Goal: Information Seeking & Learning: Learn about a topic

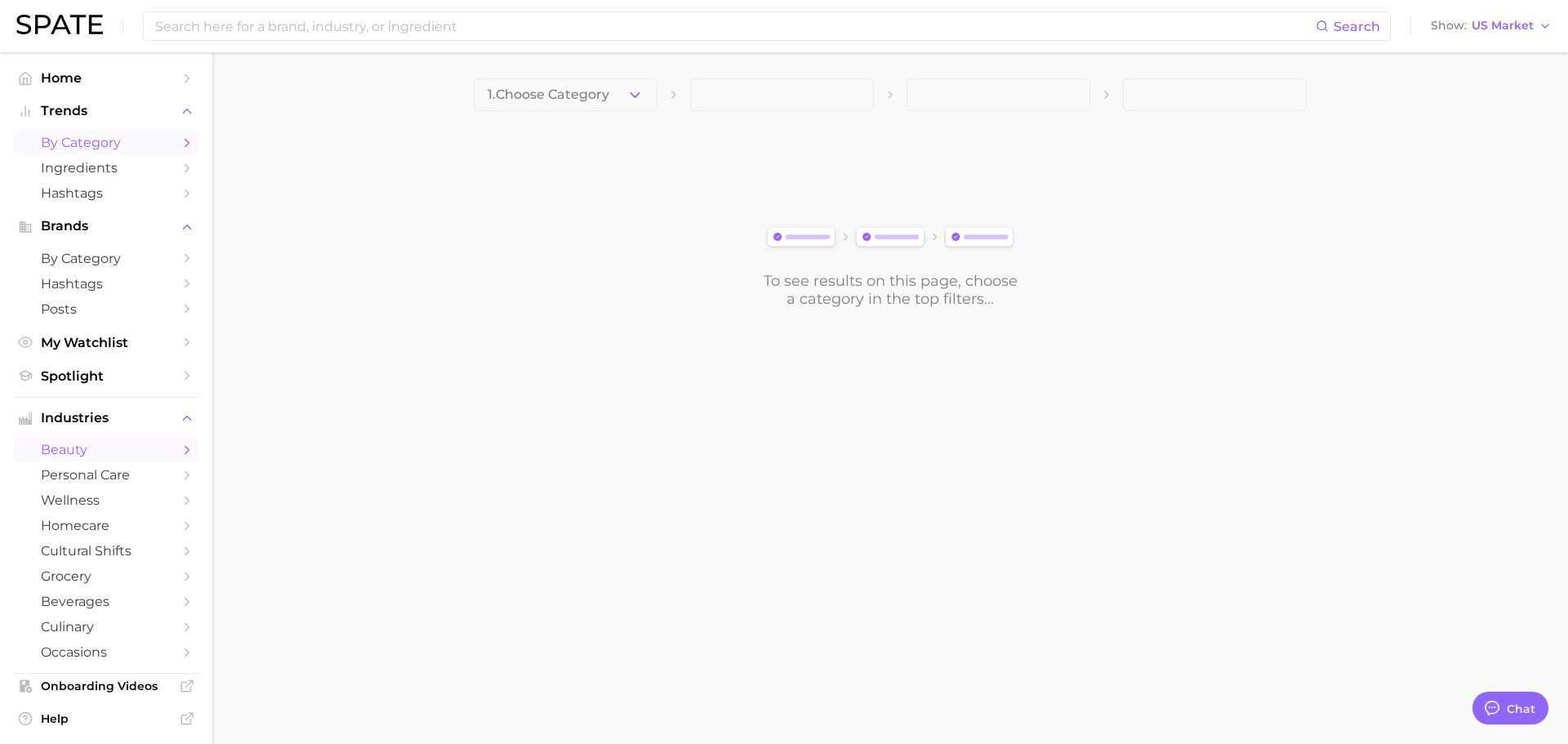
click at [92, 145] on span "by Category" at bounding box center [106, 142] width 130 height 15
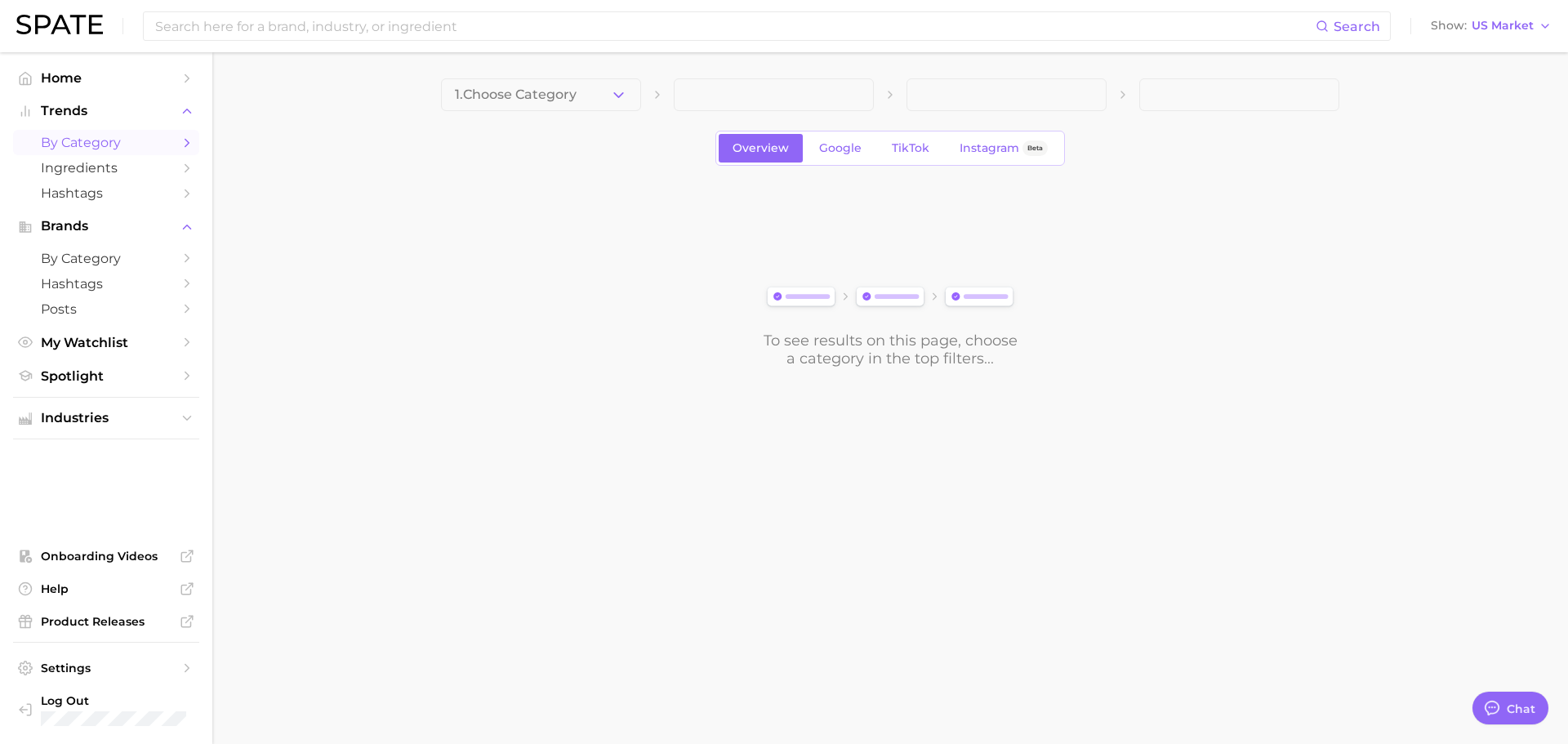
click at [759, 98] on span at bounding box center [774, 95] width 200 height 33
click at [620, 82] on button "1. Choose Category" at bounding box center [541, 95] width 200 height 33
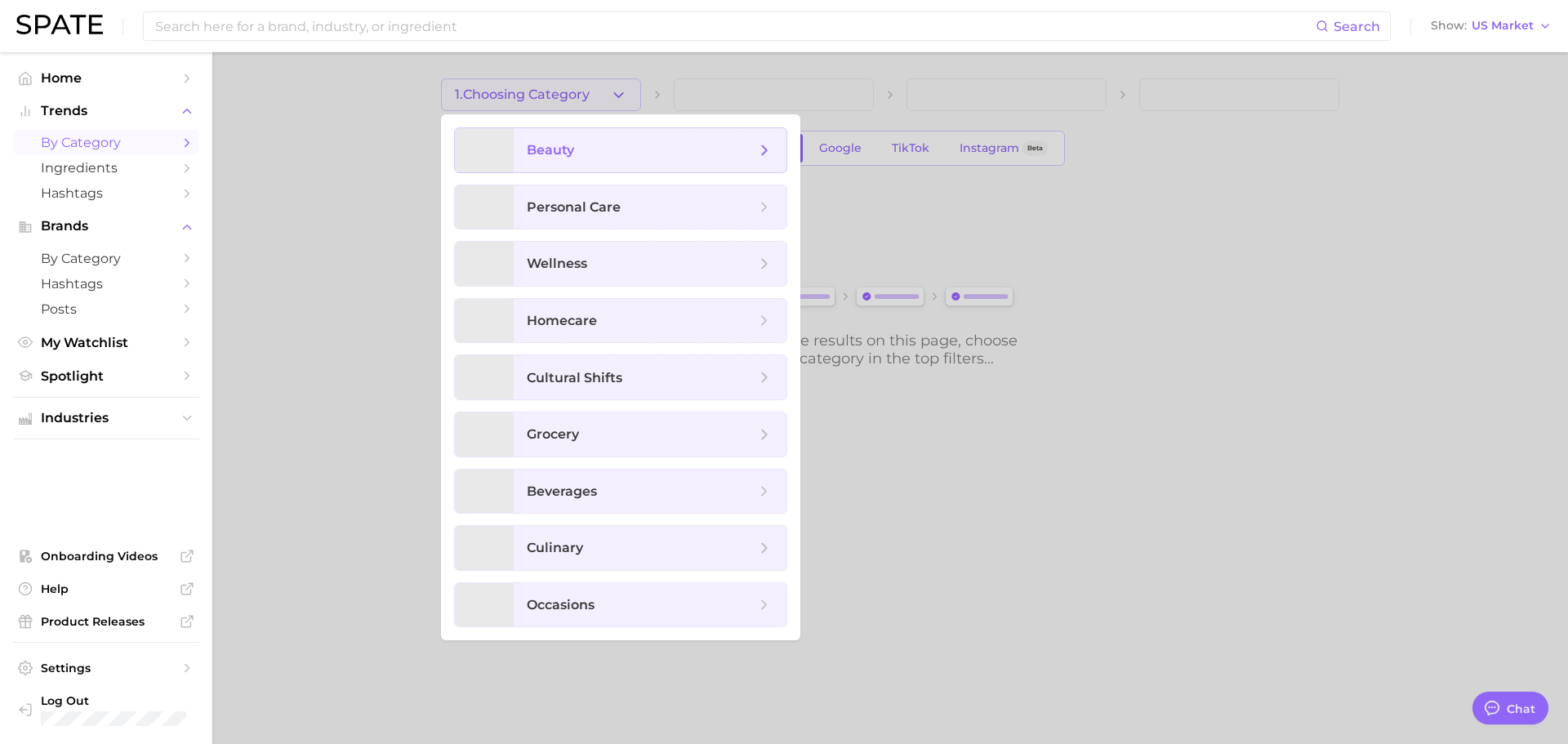
click at [612, 143] on span "beauty" at bounding box center [640, 150] width 229 height 18
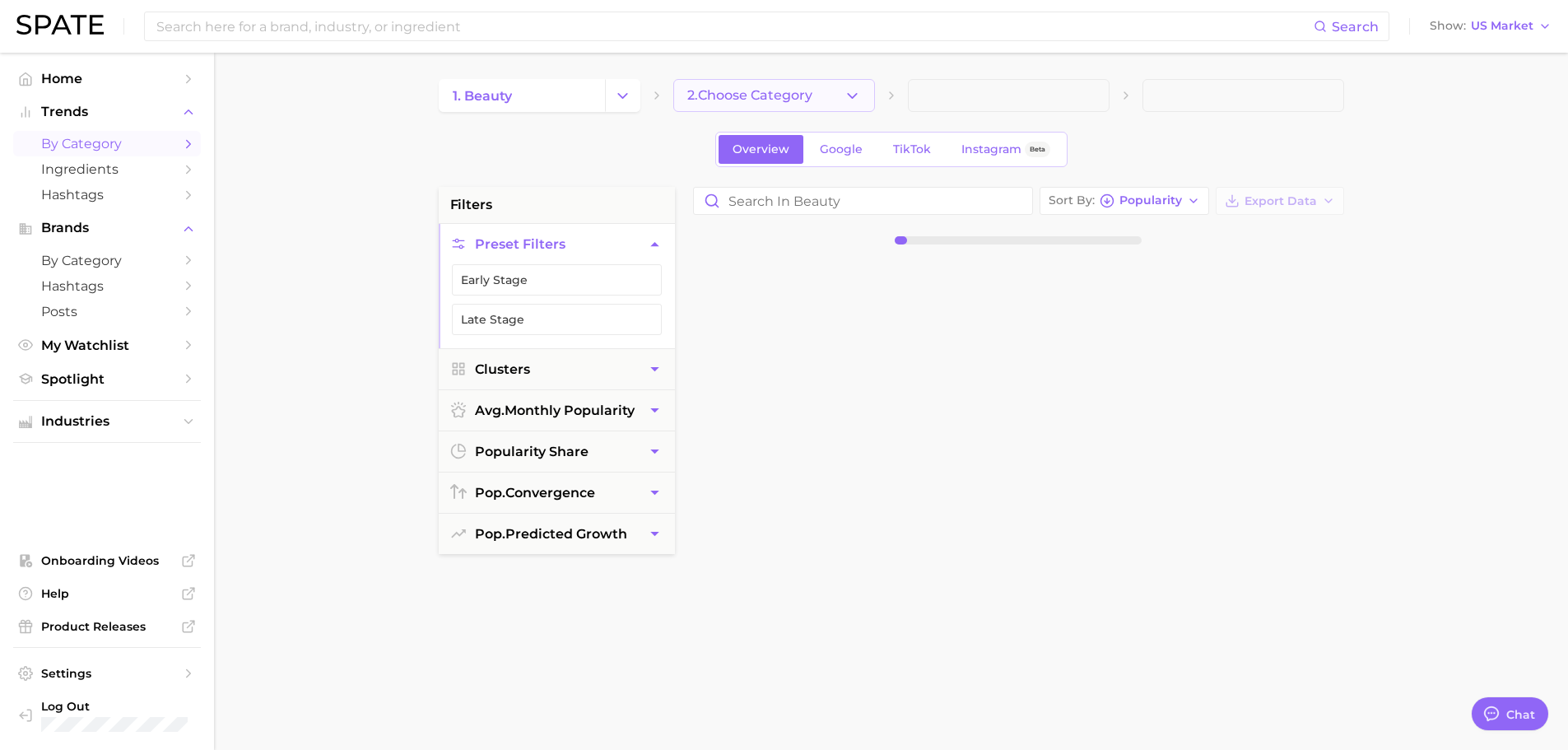
click at [799, 105] on button "2. Choose Category" at bounding box center [774, 95] width 202 height 33
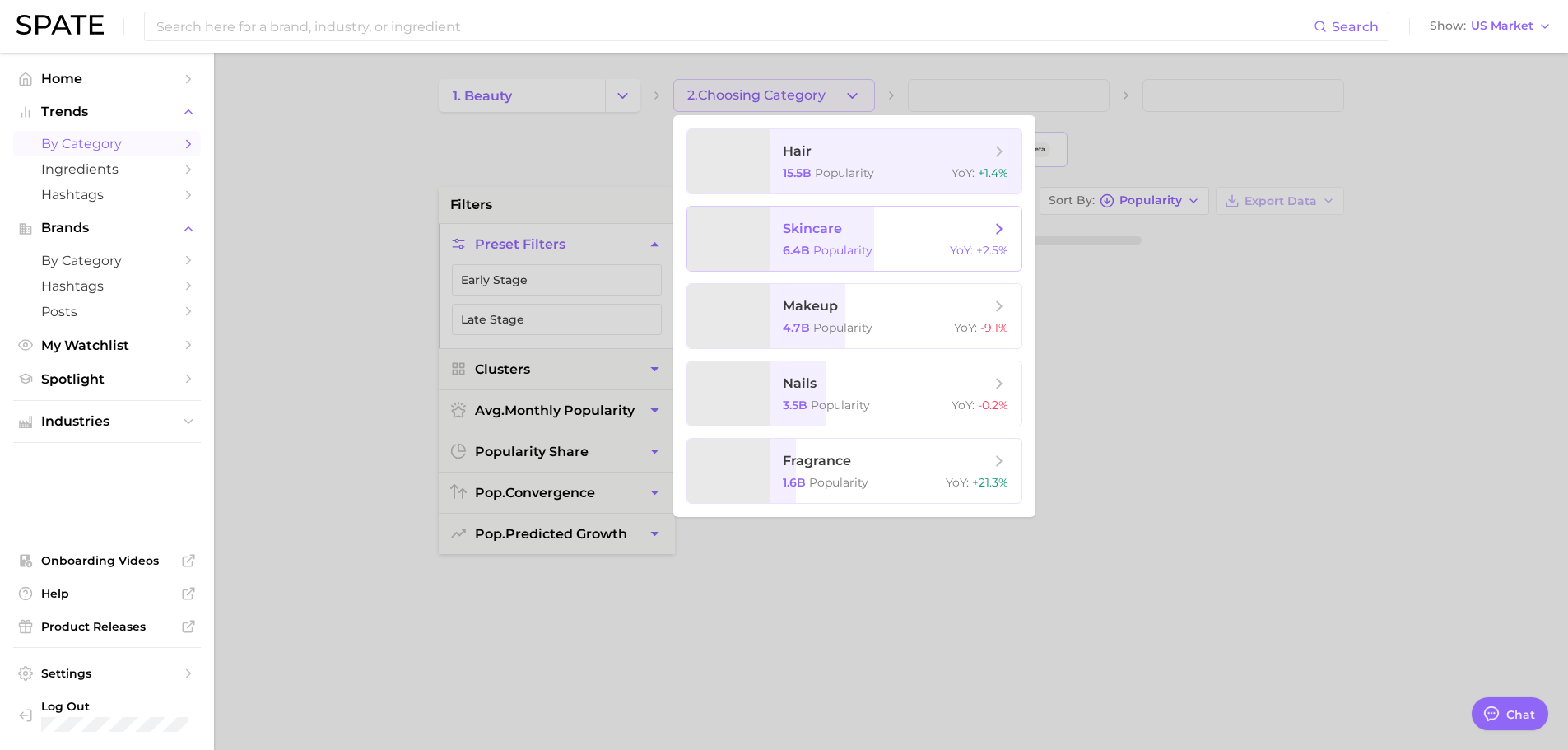
click at [892, 241] on span "skincare 6.4b Popularity YoY : +2.5%" at bounding box center [895, 239] width 252 height 64
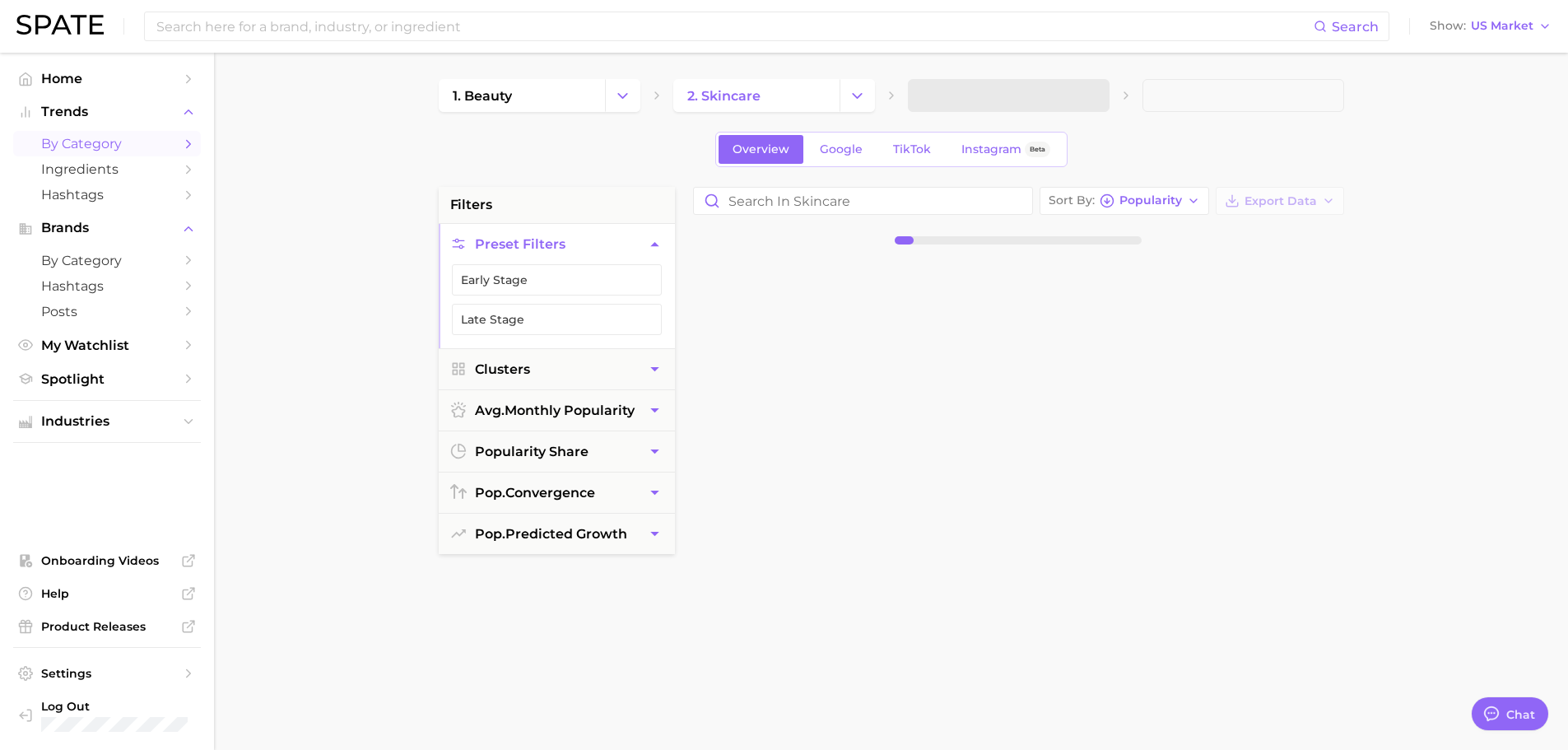
click at [980, 88] on span at bounding box center [1009, 95] width 202 height 33
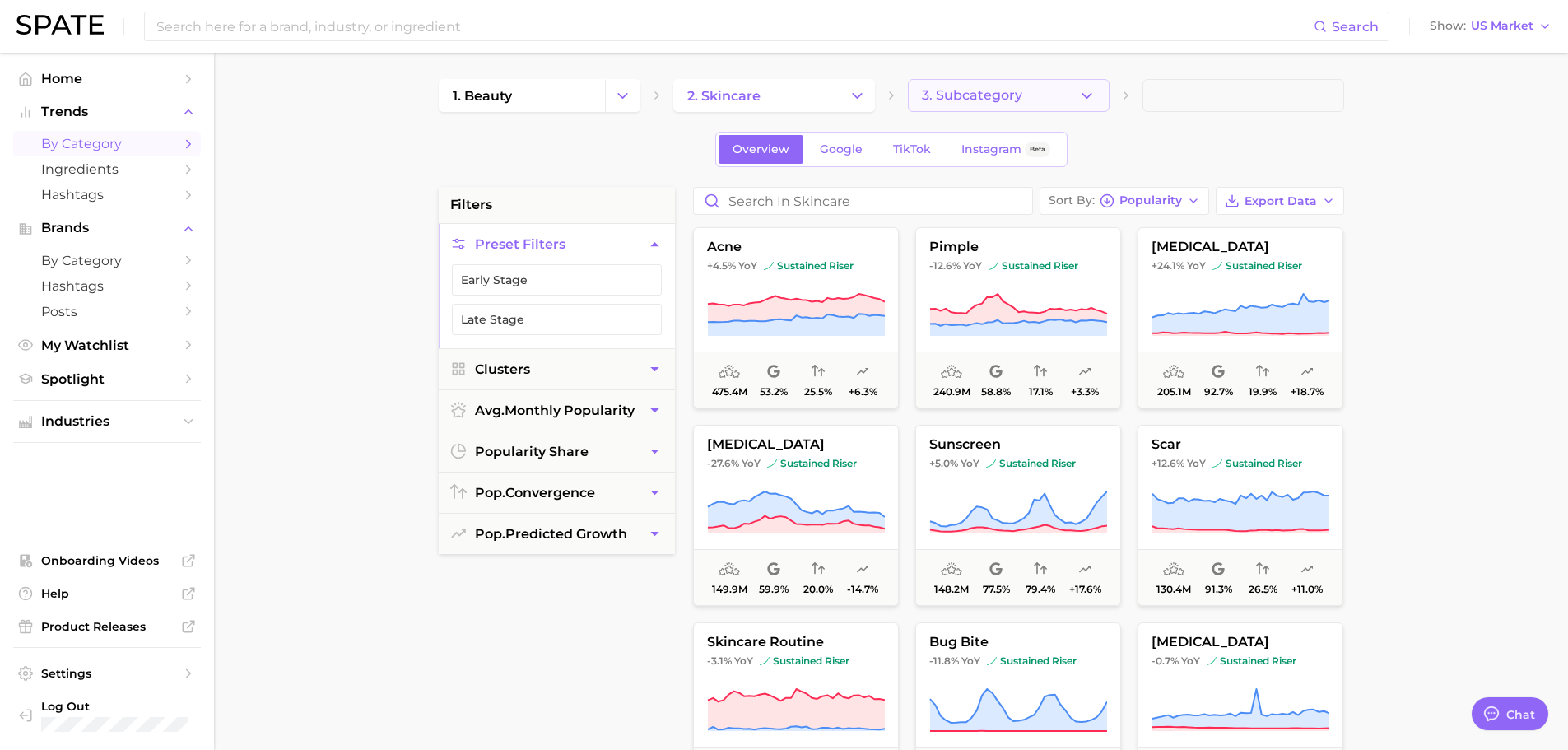
click at [1057, 99] on button "3. Subcategory" at bounding box center [1009, 95] width 202 height 33
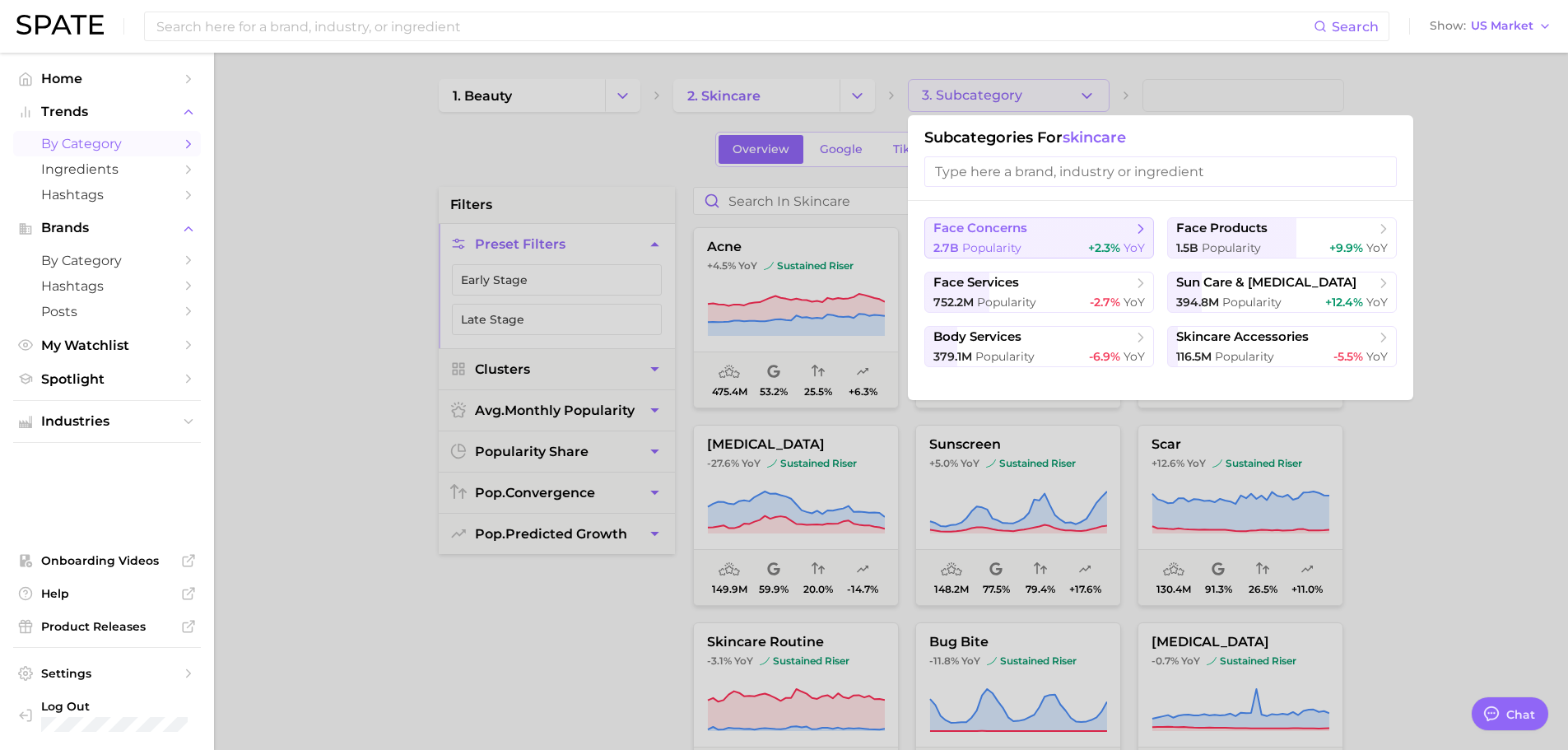
click at [1060, 254] on div "2.7b Popularity +2.3% YoY" at bounding box center [1039, 248] width 211 height 16
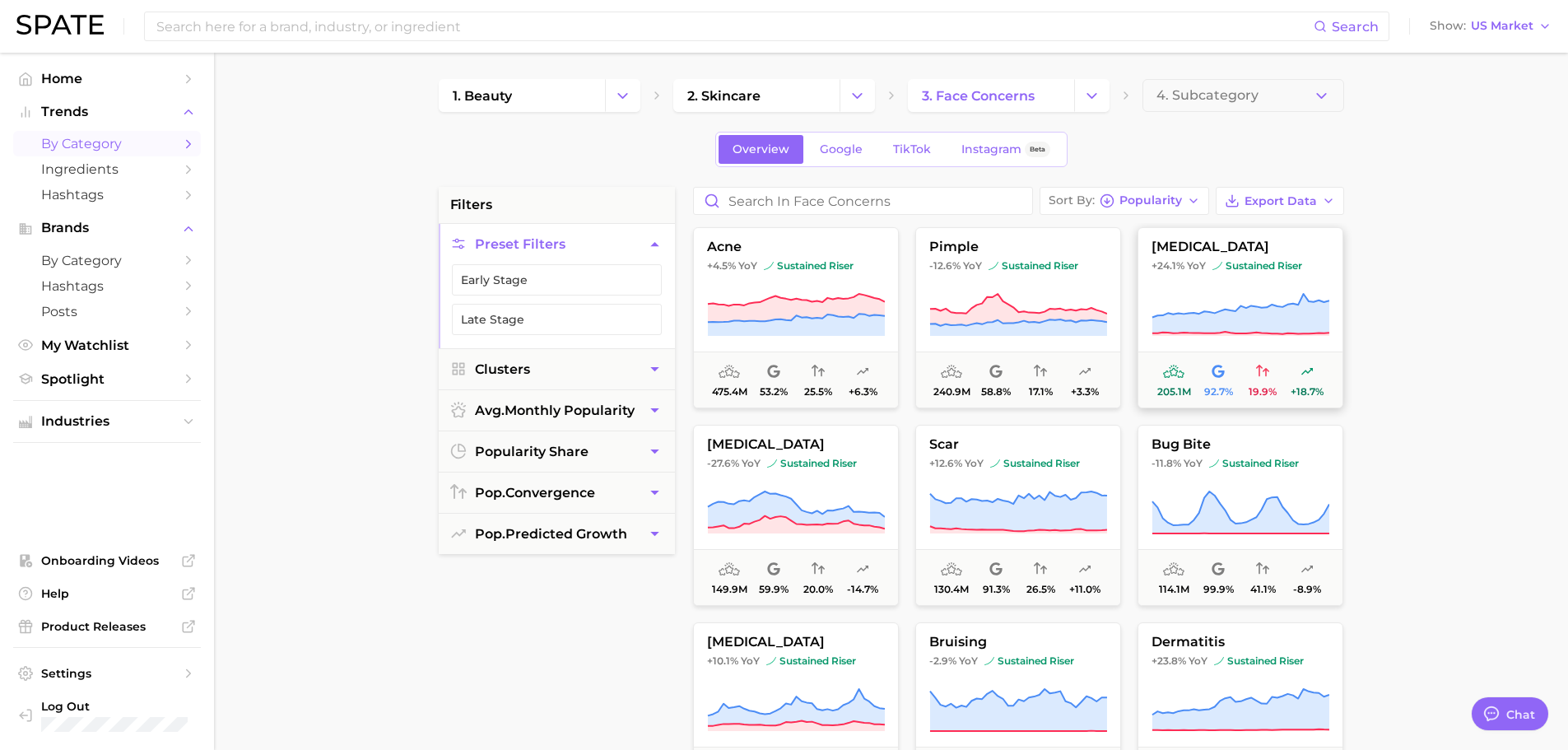
click at [1227, 246] on span "[MEDICAL_DATA]" at bounding box center [1240, 247] width 204 height 15
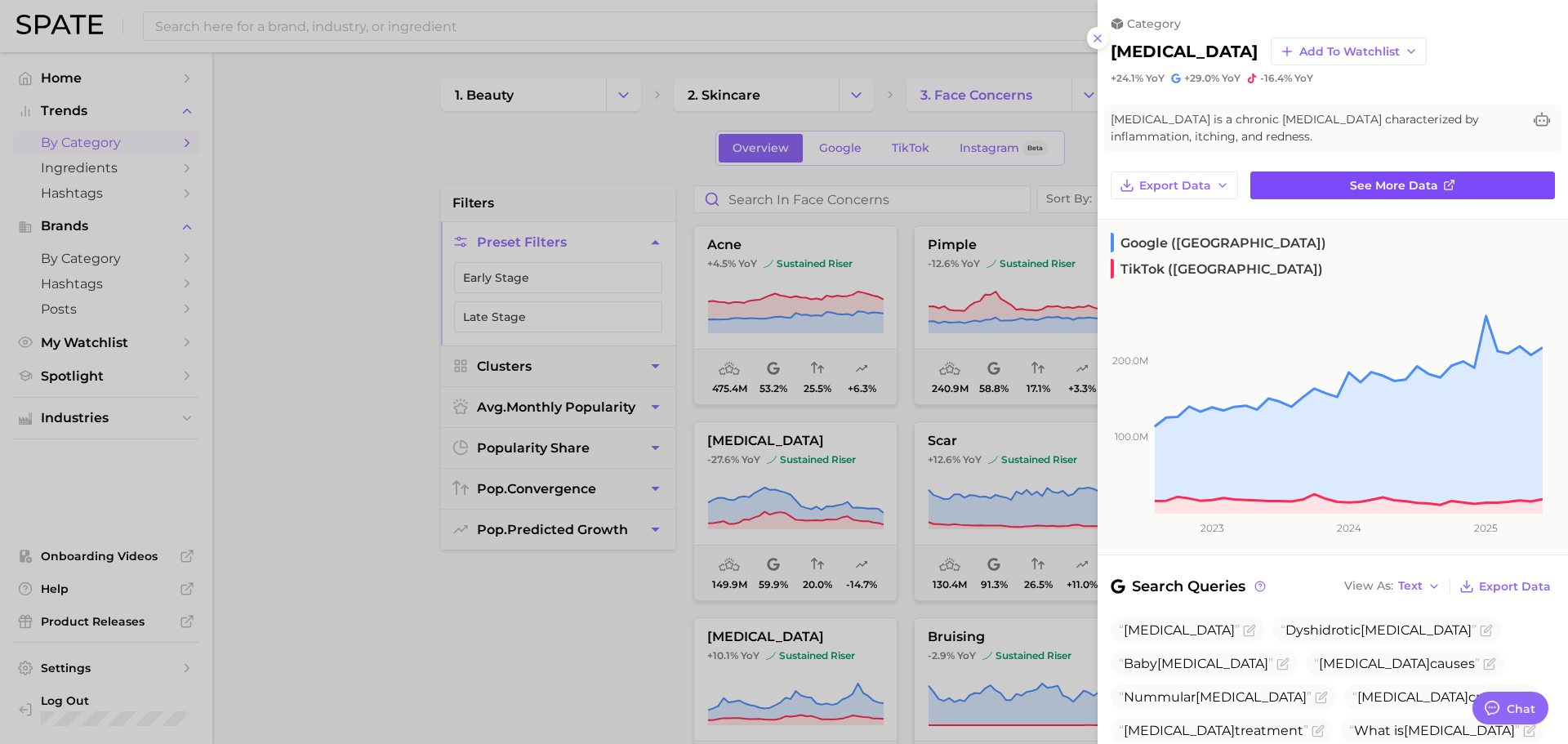
click at [1415, 178] on span "See more data" at bounding box center [1393, 185] width 88 height 14
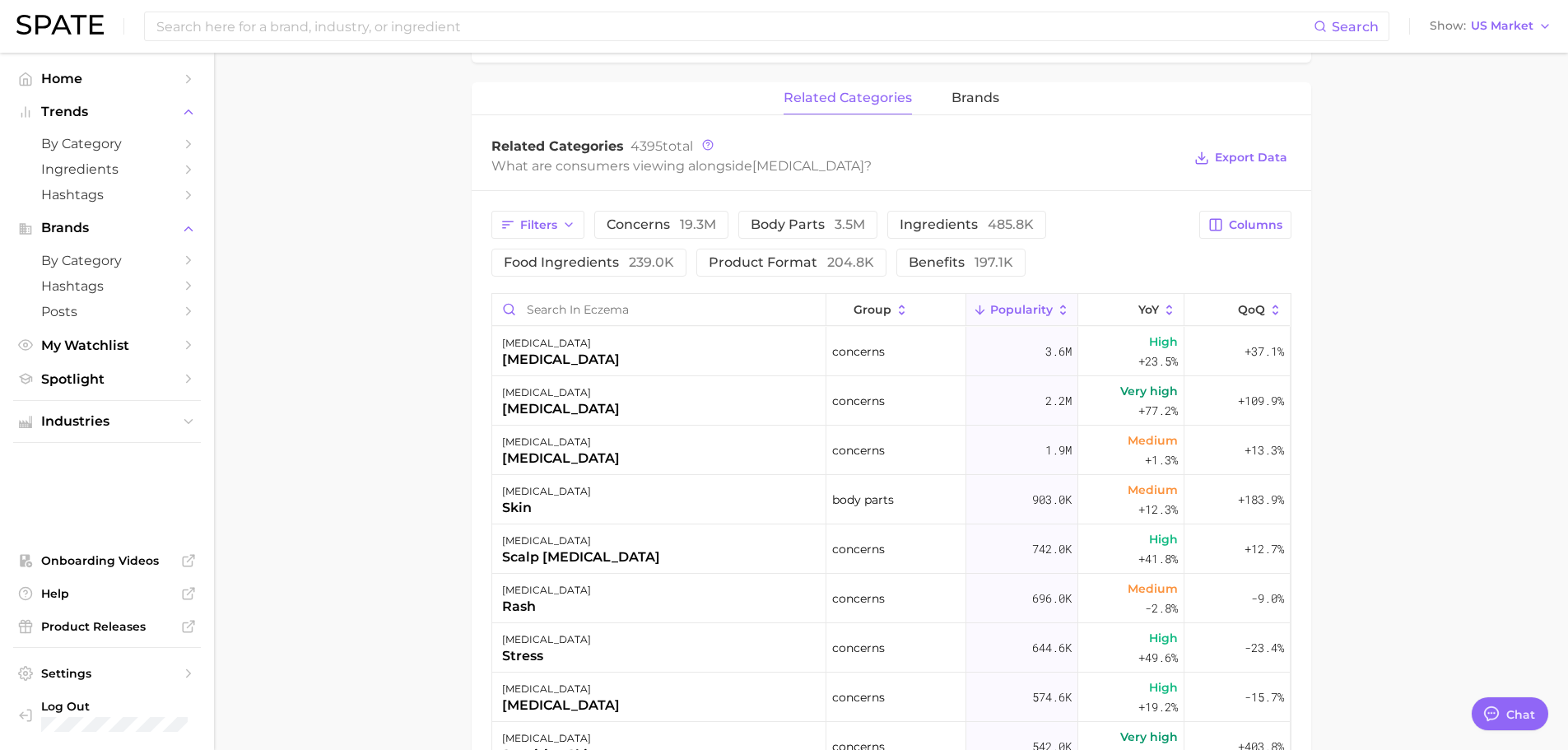
scroll to position [741, 0]
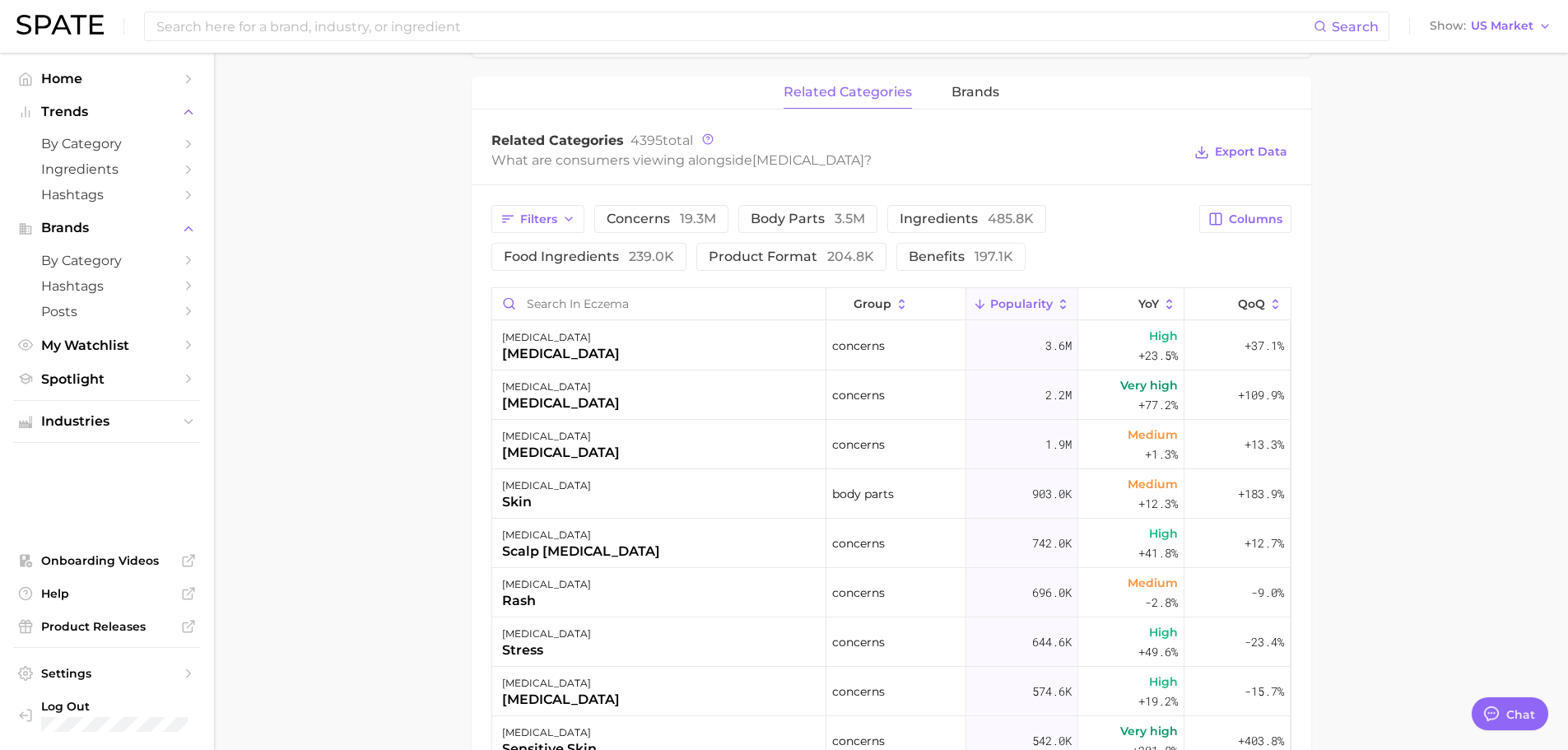
click at [402, 255] on main "1. skincare 2. face concerns 3. [MEDICAL_DATA] condition 4. [MEDICAL_DATA] Over…" at bounding box center [890, 225] width 1354 height 1827
click at [1437, 353] on main "1. skincare 2. face concerns 3. [MEDICAL_DATA] condition 4. [MEDICAL_DATA] Over…" at bounding box center [890, 225] width 1354 height 1827
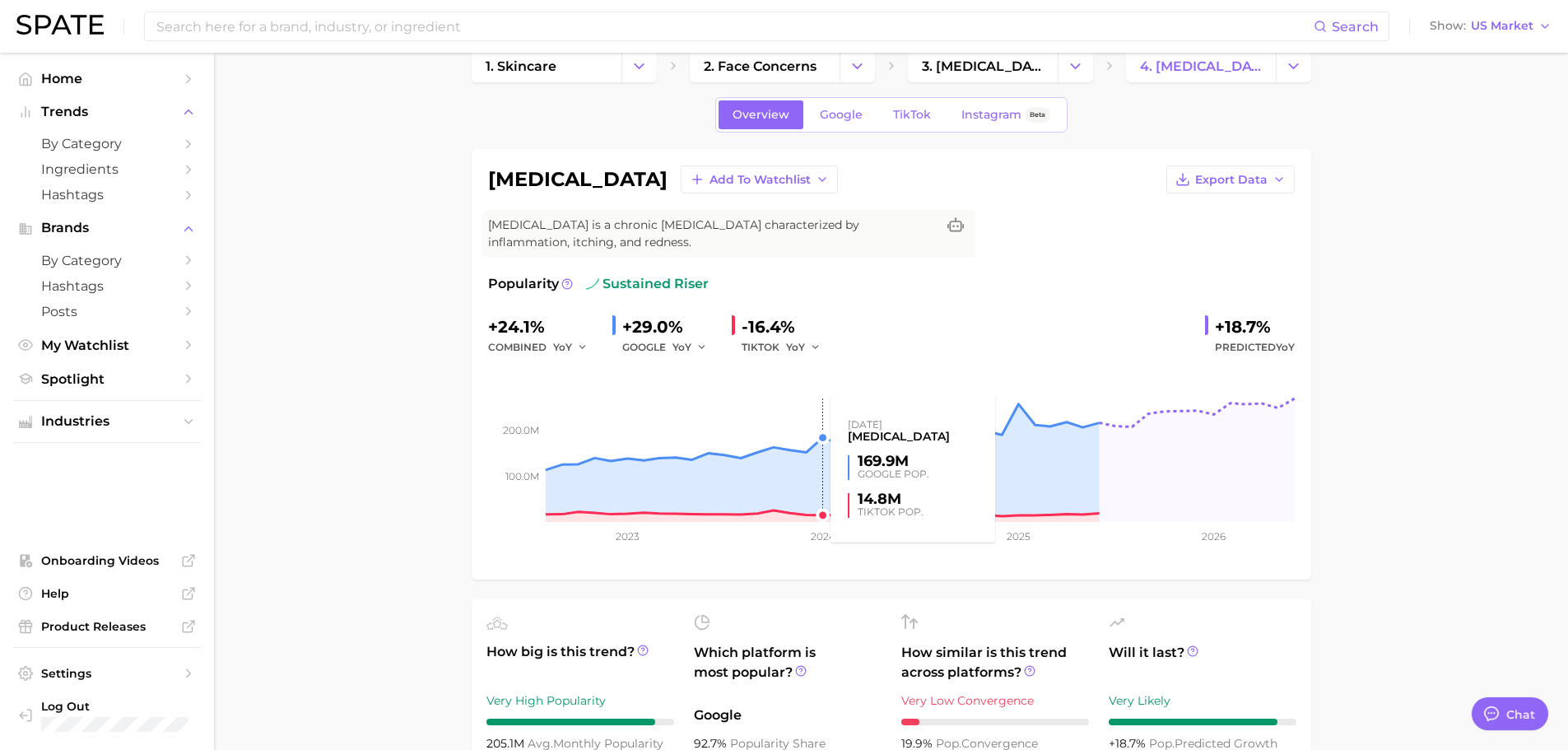
scroll to position [0, 0]
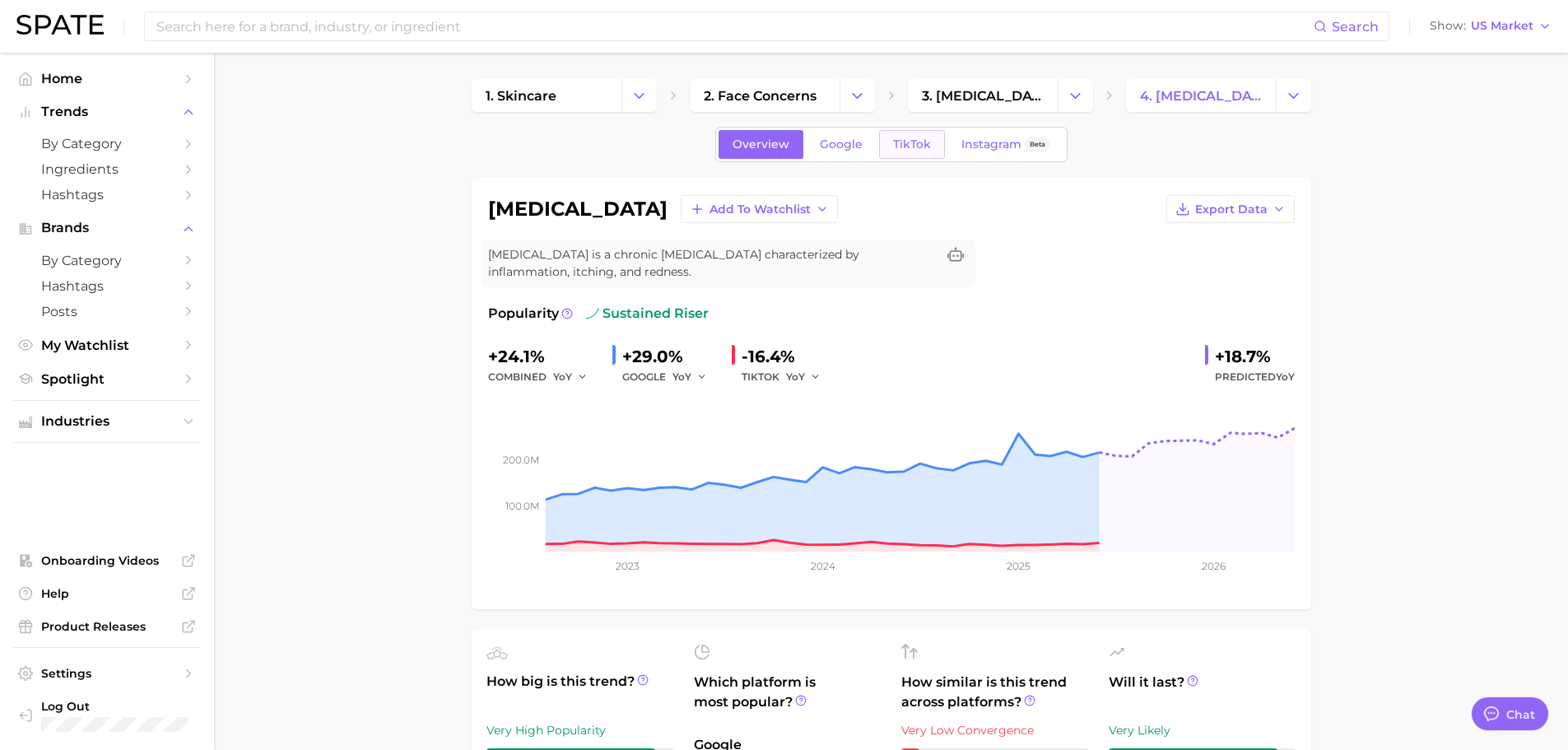
click at [917, 134] on link "TikTok" at bounding box center [913, 144] width 66 height 28
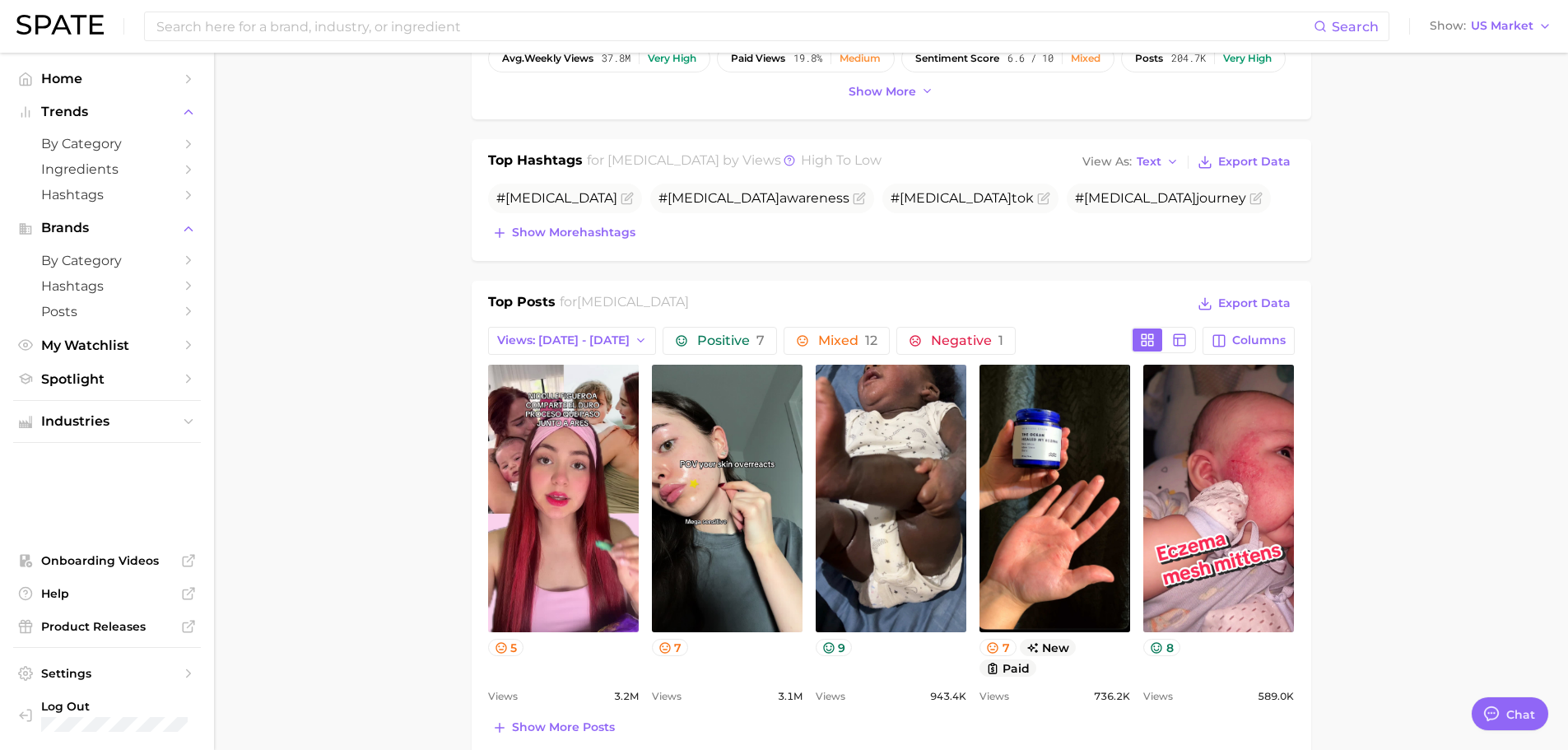
type textarea "x"
click at [1436, 198] on main "1. skincare 2. face concerns 3. [MEDICAL_DATA] condition 4. [MEDICAL_DATA] Over…" at bounding box center [890, 657] width 1354 height 2362
click at [1473, 312] on main "1. skincare 2. face concerns 3. [MEDICAL_DATA] condition 4. [MEDICAL_DATA] Over…" at bounding box center [890, 657] width 1354 height 2362
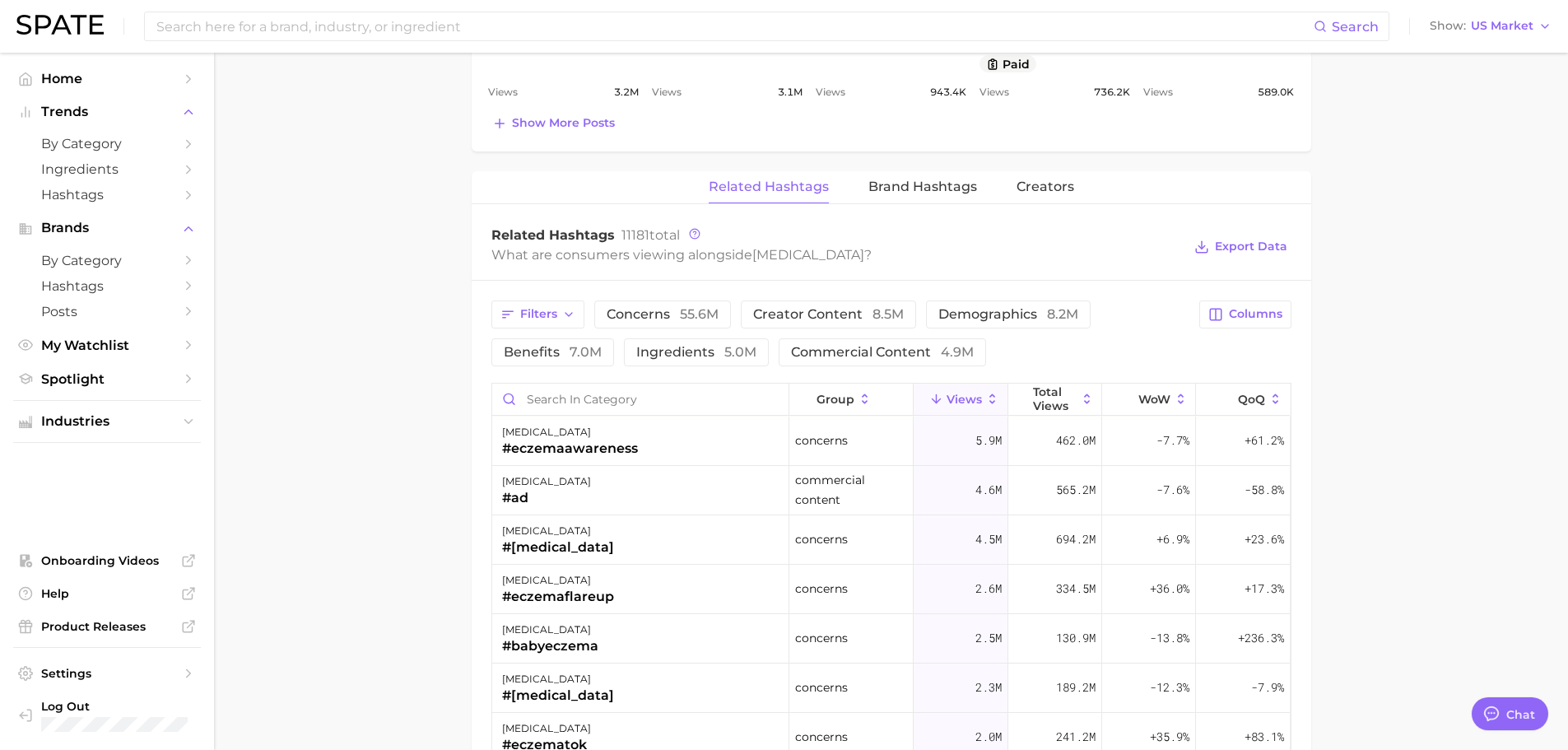
click at [1517, 429] on main "1. skincare 2. face concerns 3. [MEDICAL_DATA] condition 4. [MEDICAL_DATA] Over…" at bounding box center [890, 53] width 1354 height 2362
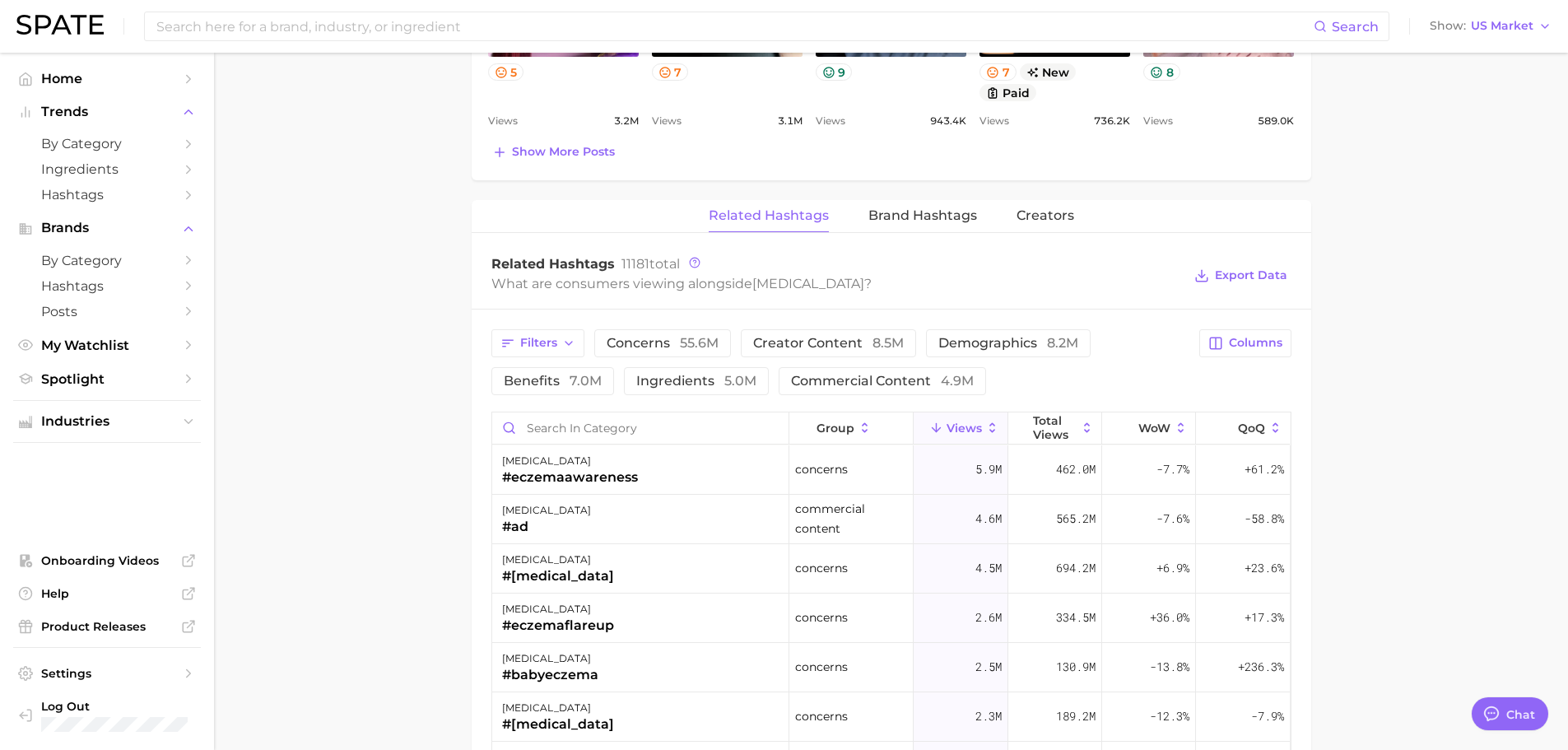
scroll to position [1007, 0]
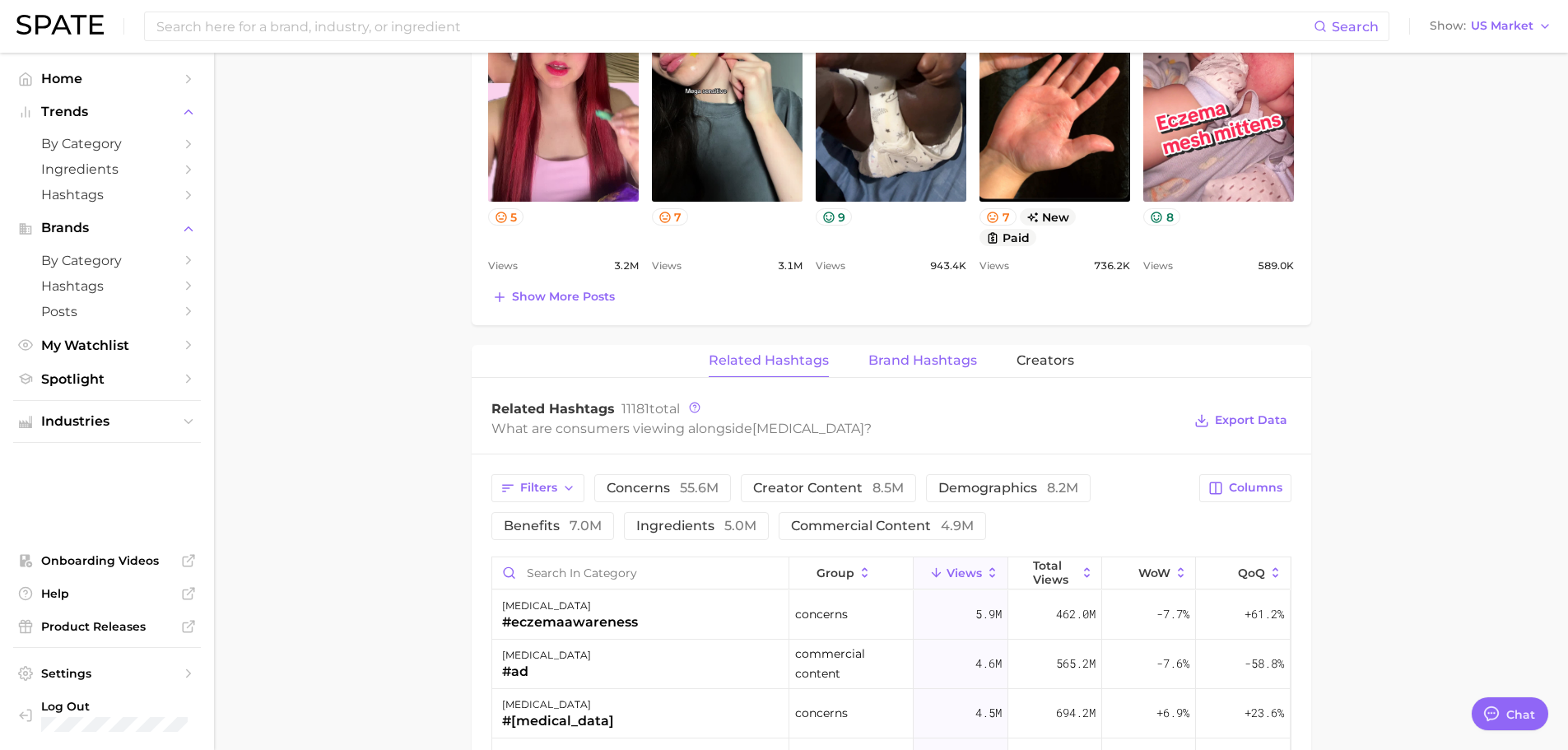
click at [935, 352] on button "Brand Hashtags" at bounding box center [923, 361] width 108 height 32
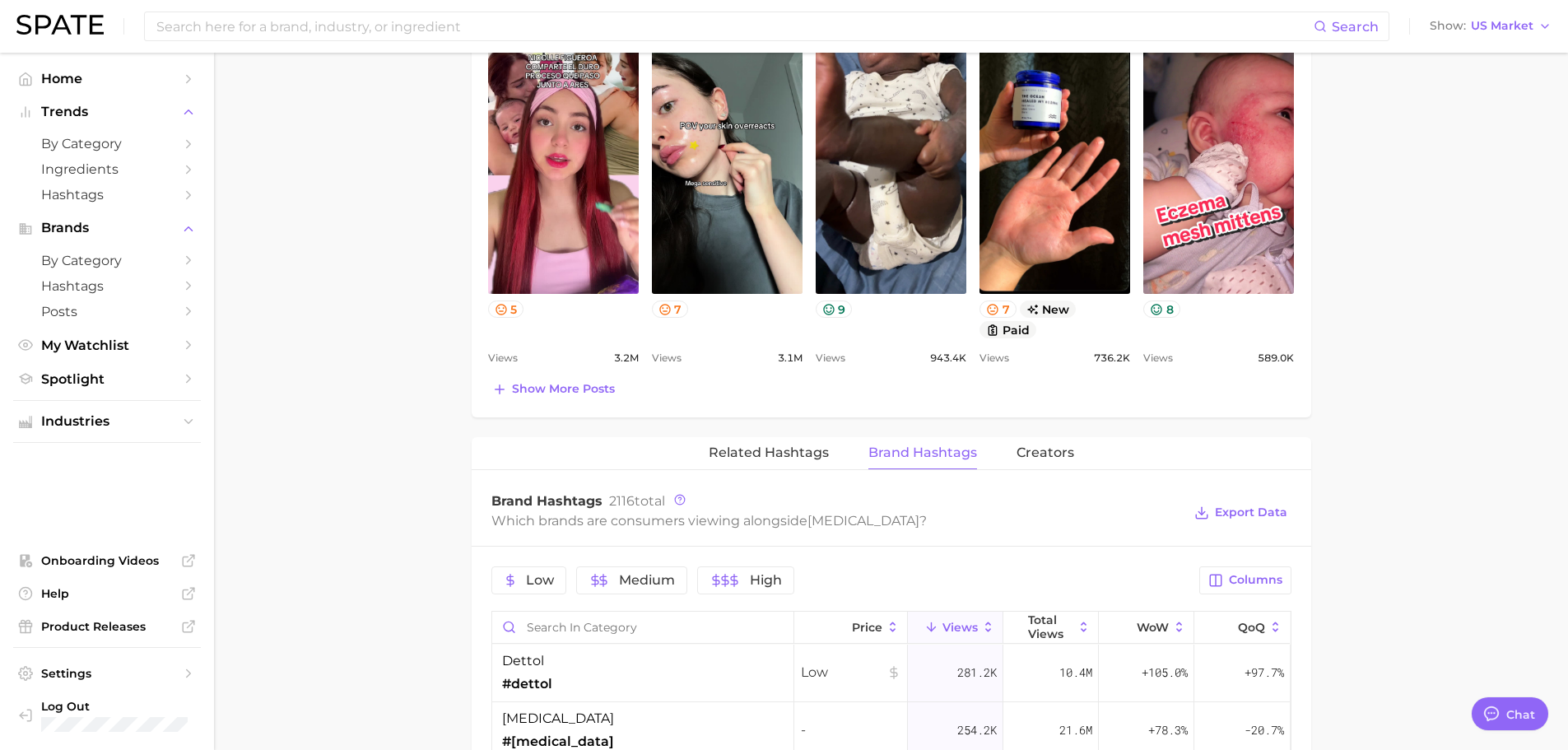
scroll to position [1152, 0]
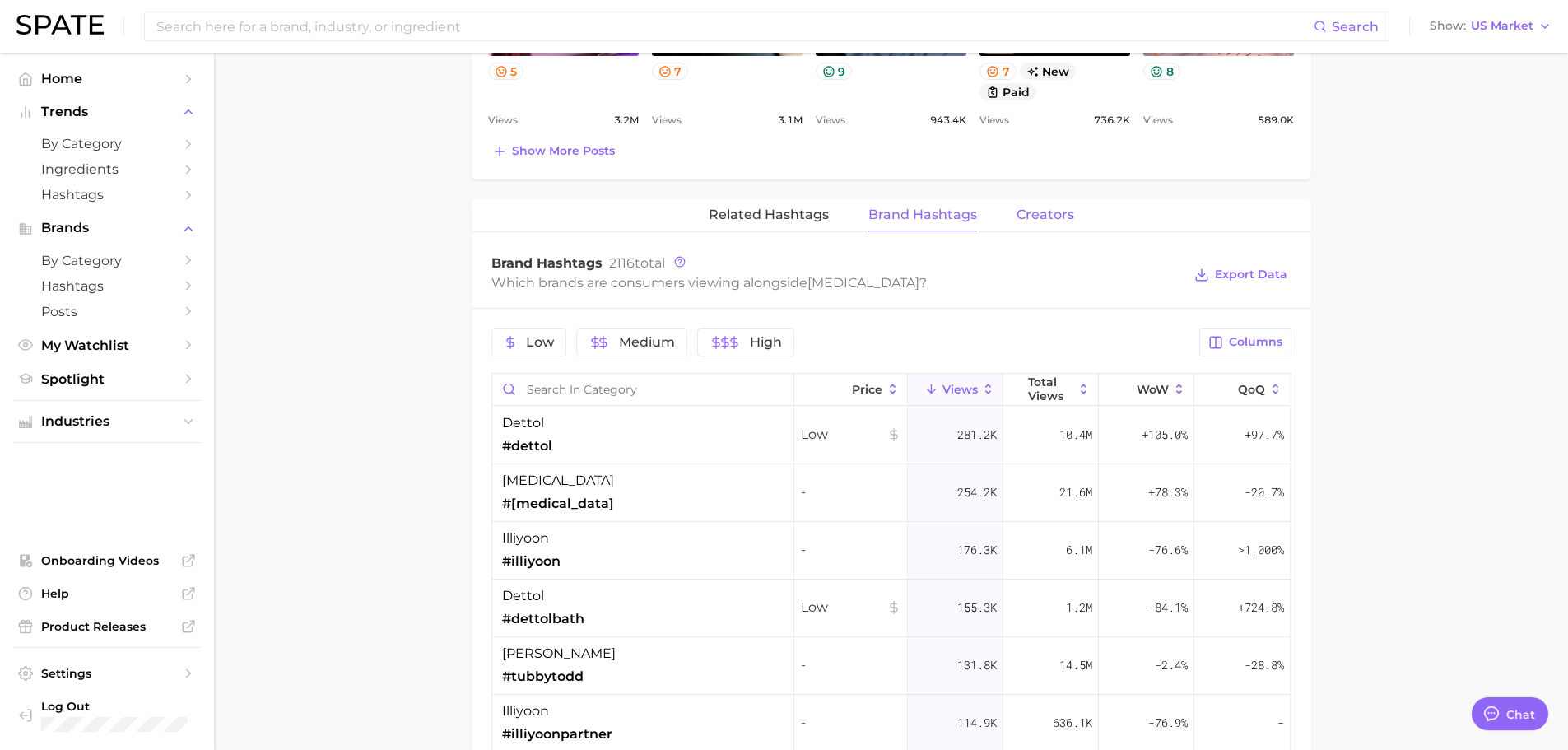
click at [1029, 218] on span "Creators" at bounding box center [1045, 215] width 58 height 15
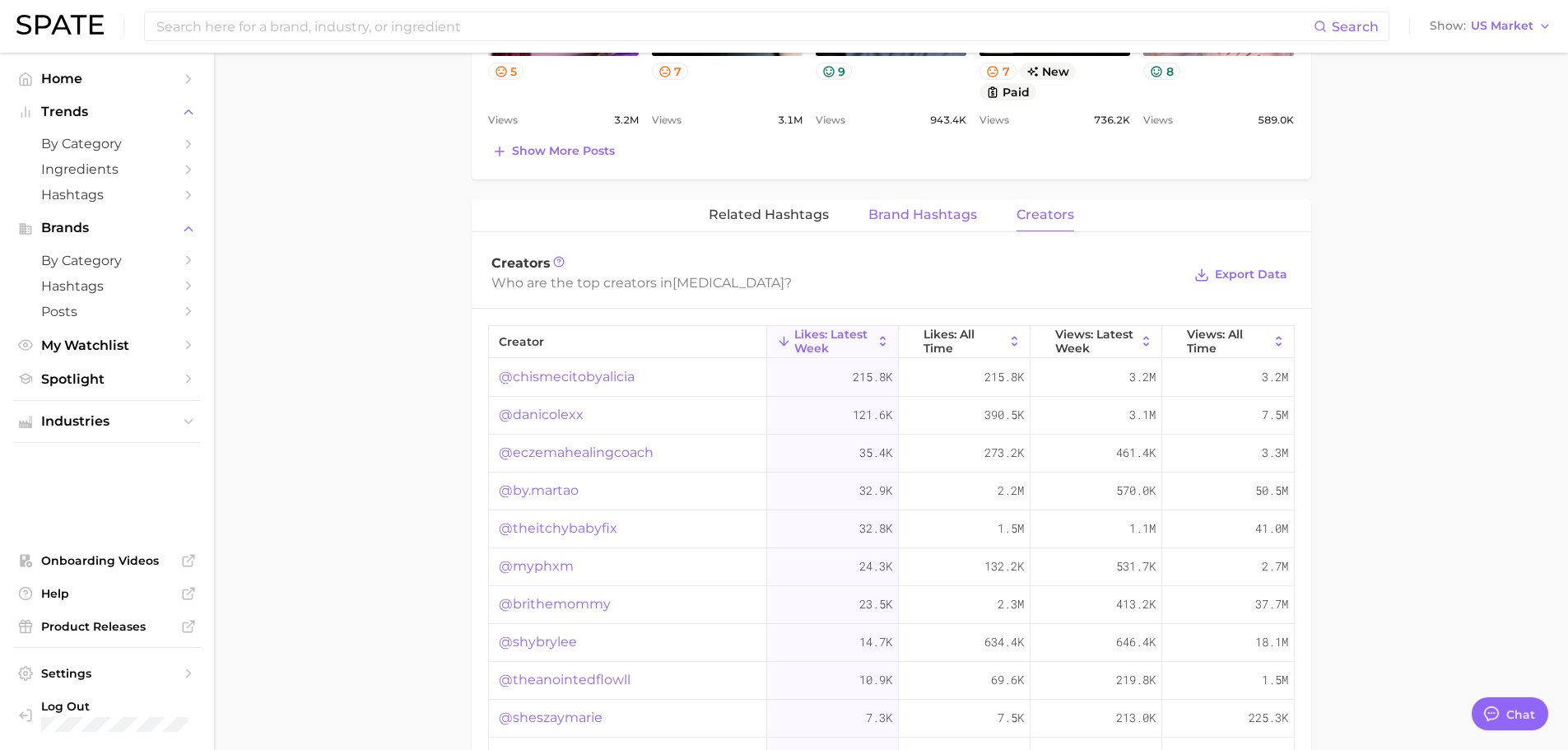
click at [922, 211] on span "Brand Hashtags" at bounding box center [923, 215] width 108 height 15
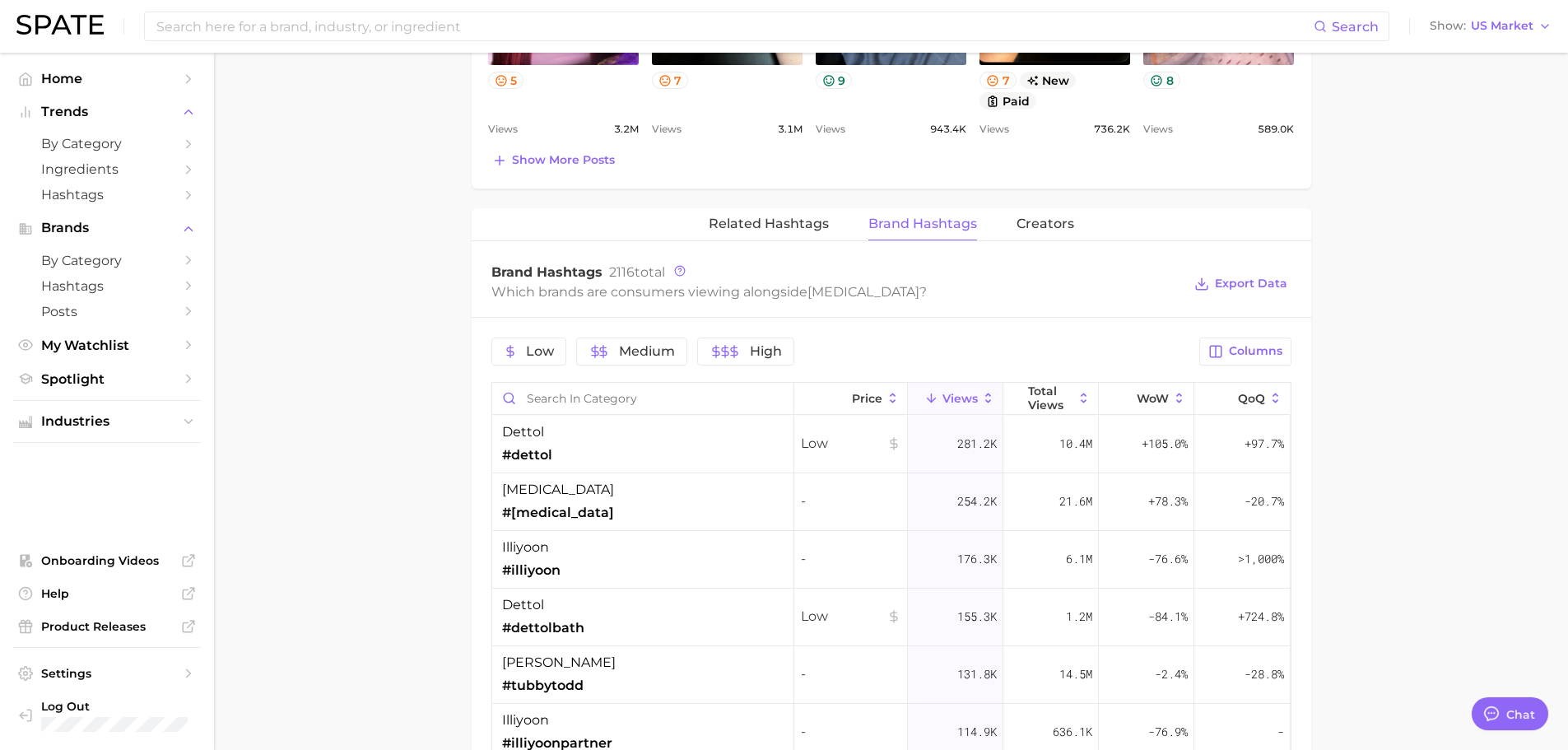
scroll to position [1134, 0]
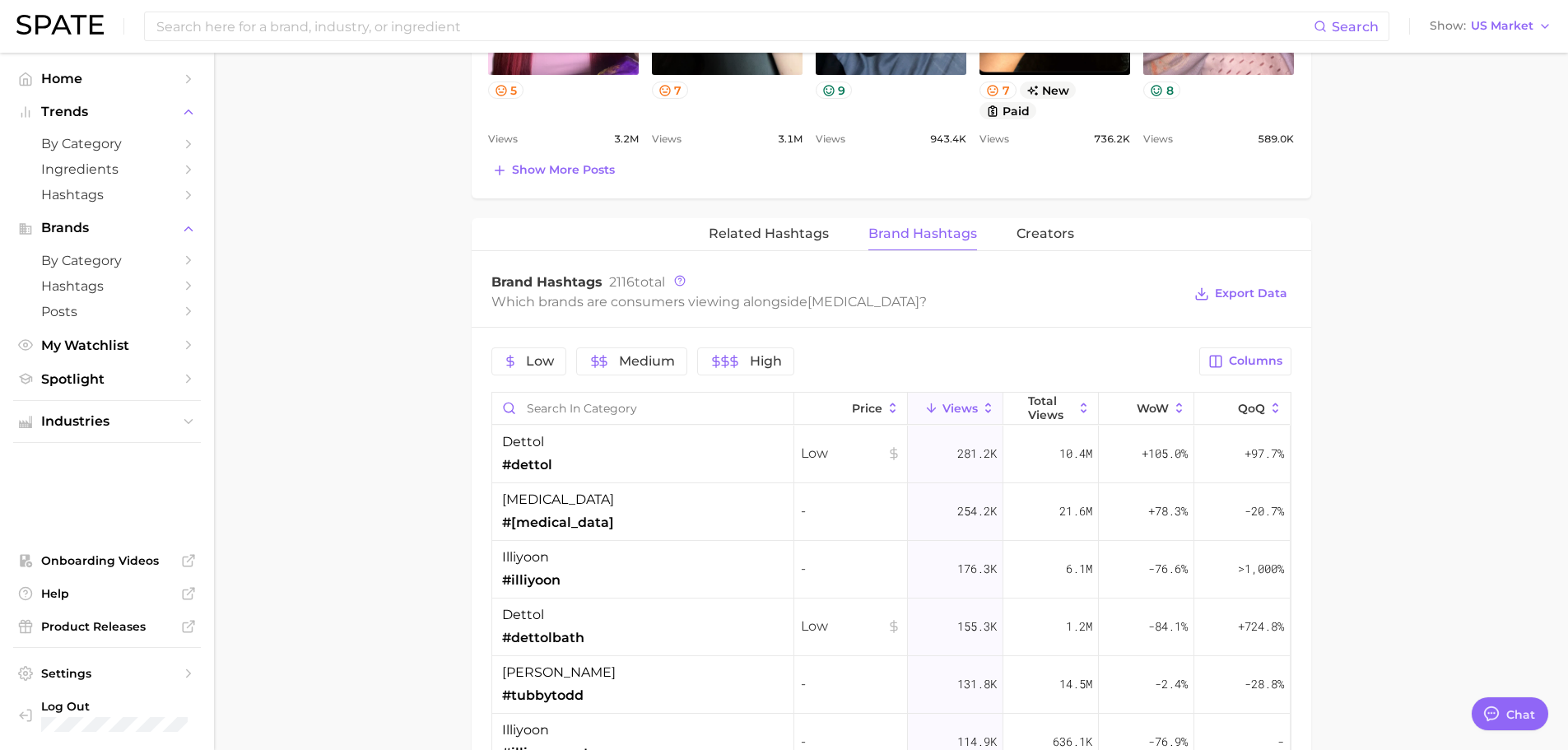
click at [1435, 354] on main "1. skincare 2. face concerns 3. [MEDICAL_DATA] condition 4. [MEDICAL_DATA] Over…" at bounding box center [890, 82] width 1354 height 2324
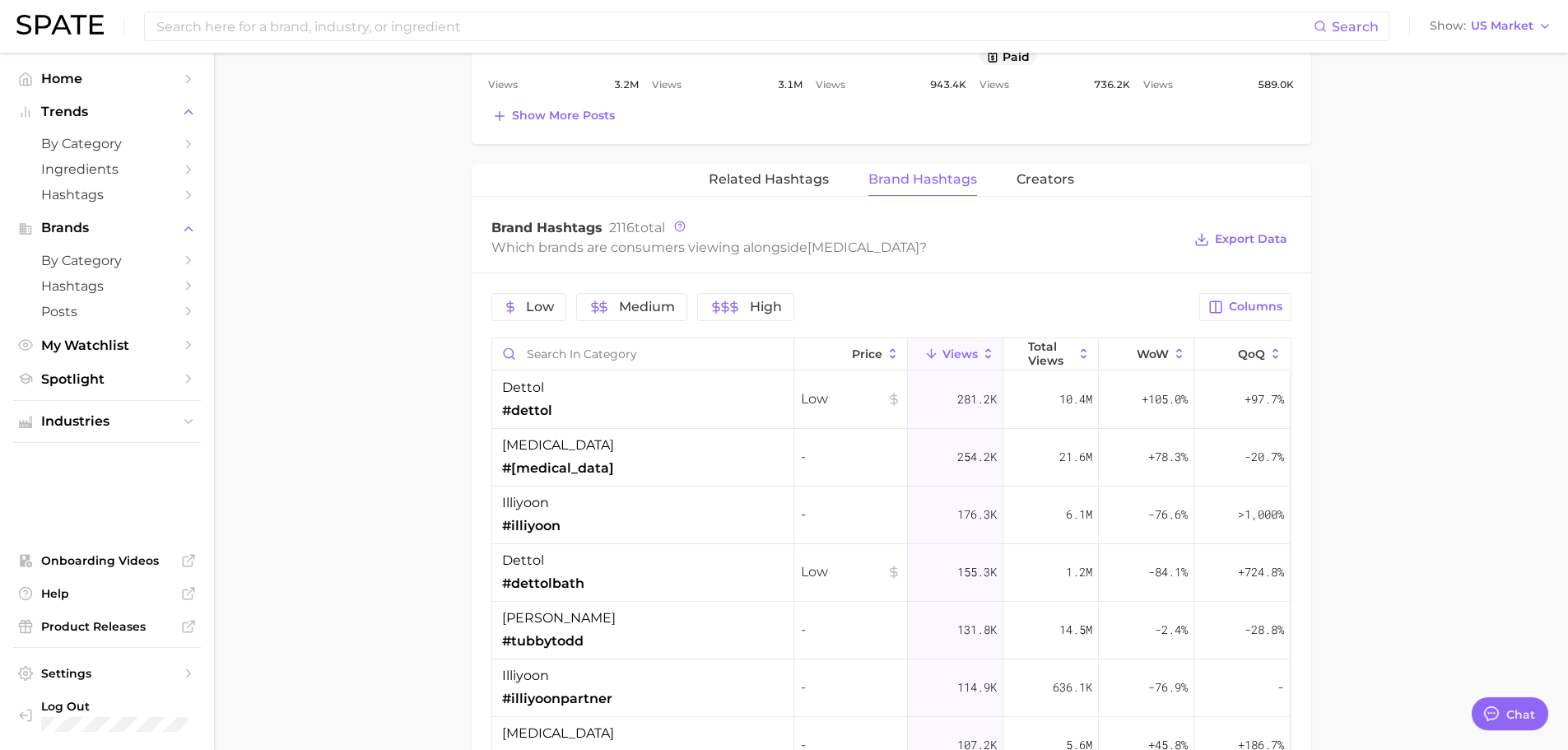
scroll to position [1215, 0]
